Goal: Task Accomplishment & Management: Manage account settings

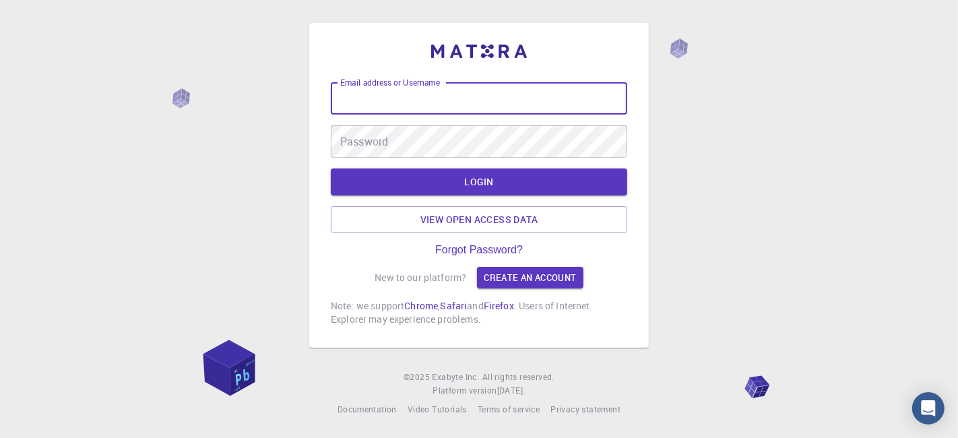
click at [467, 104] on input "Email address or Username" at bounding box center [479, 98] width 296 height 32
type input "kanrei"
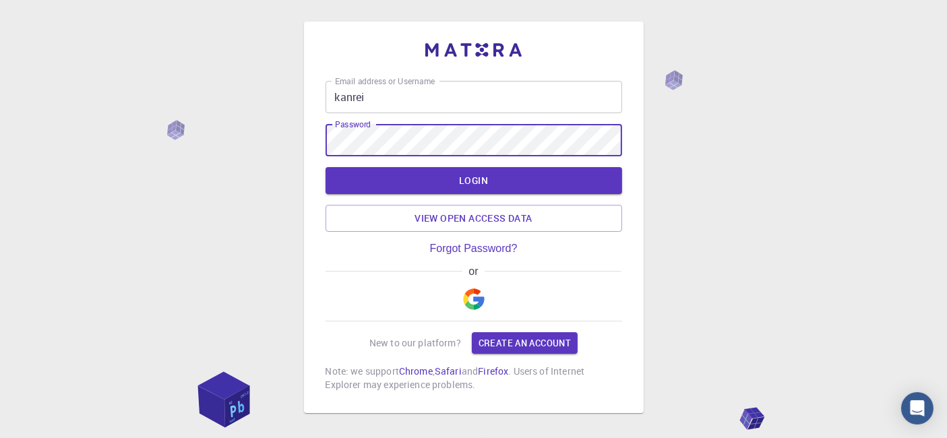
click at [325, 167] on button "LOGIN" at bounding box center [473, 180] width 296 height 27
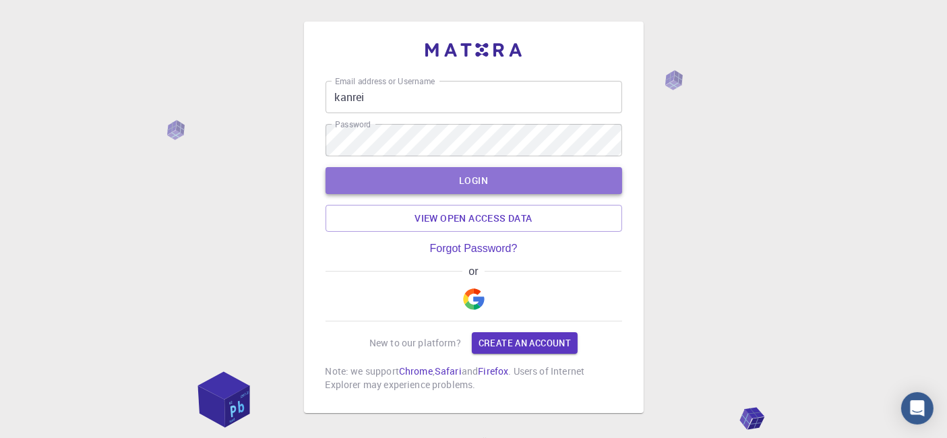
click at [503, 175] on button "LOGIN" at bounding box center [473, 180] width 296 height 27
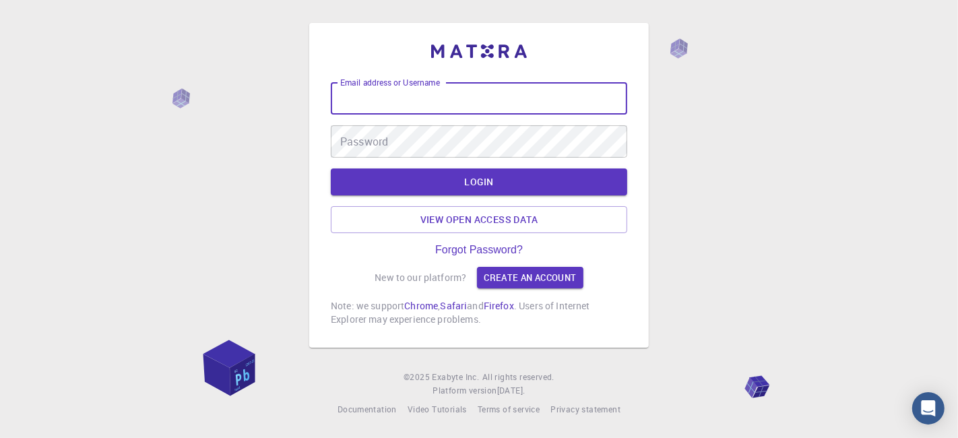
click at [419, 104] on input "Email address or Username" at bounding box center [479, 98] width 296 height 32
type input "kanrei"
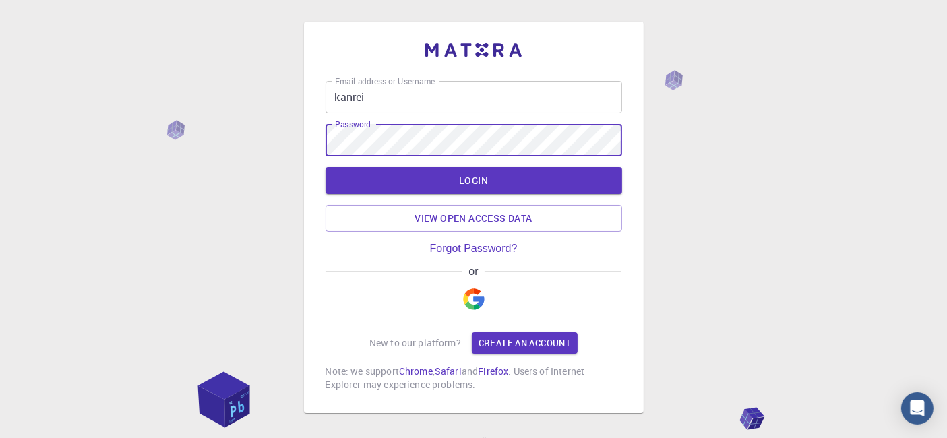
click at [481, 184] on button "LOGIN" at bounding box center [473, 180] width 296 height 27
